Goal: Information Seeking & Learning: Check status

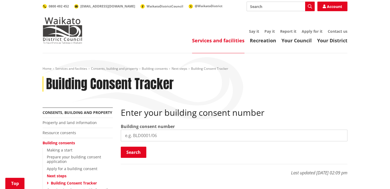
scroll to position [71, 0]
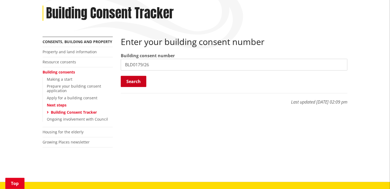
type input "BLD0179/26"
click at [133, 82] on button "Search" at bounding box center [134, 81] width 26 height 11
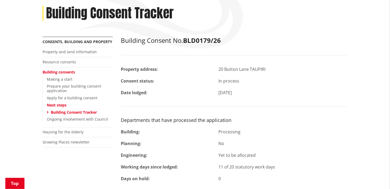
scroll to position [142, 0]
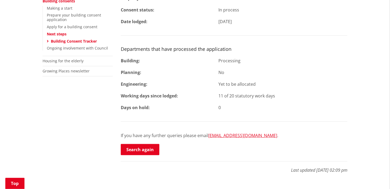
drag, startPoint x: 121, startPoint y: 49, endPoint x: 232, endPoint y: 103, distance: 123.5
click at [232, 103] on div "Building Consent No. BLD0179/26 Property address: 20 Button Lane TAUPIRI Consen…" at bounding box center [234, 61] width 227 height 190
click at [194, 63] on div "Building:" at bounding box center [166, 60] width 98 height 6
click at [154, 53] on div "Building Consent No. BLD0179/26 Property address: 20 Button Lane TAUPIRI Consen…" at bounding box center [234, 61] width 227 height 190
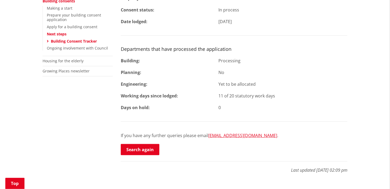
drag, startPoint x: 123, startPoint y: 48, endPoint x: 249, endPoint y: 107, distance: 139.5
click at [249, 107] on div "Building Consent No. BLD0179/26 Property address: 20 Button Lane TAUPIRI Consen…" at bounding box center [234, 61] width 227 height 190
drag, startPoint x: 249, startPoint y: 107, endPoint x: 220, endPoint y: 107, distance: 29.8
click at [217, 105] on div "0" at bounding box center [283, 107] width 137 height 6
click at [221, 107] on div "0" at bounding box center [283, 107] width 137 height 6
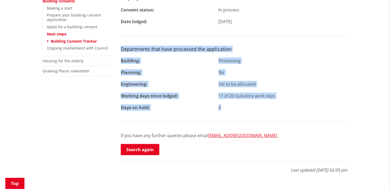
drag, startPoint x: 221, startPoint y: 107, endPoint x: 122, endPoint y: 50, distance: 113.5
click at [122, 50] on div "Building Consent No. BLD0179/26 Property address: 20 Button Lane TAUPIRI Consen…" at bounding box center [234, 61] width 227 height 190
click at [335, 76] on div "Building Consent No. BLD0179/26 Property address: 20 Button Lane TAUPIRI Consen…" at bounding box center [234, 61] width 227 height 190
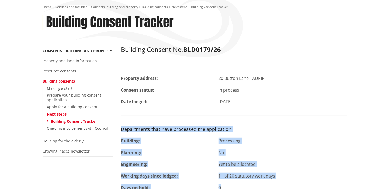
scroll to position [0, 0]
